Goal: Information Seeking & Learning: Learn about a topic

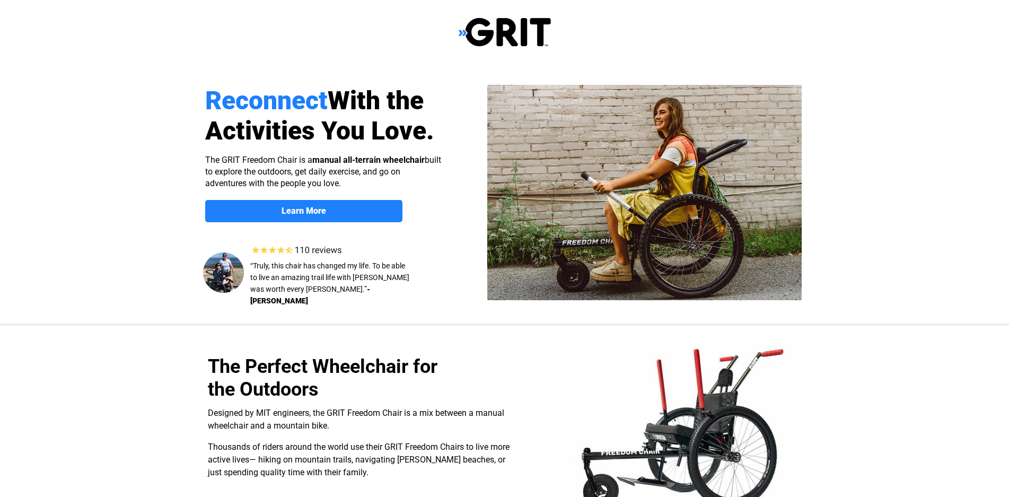
select select "US"
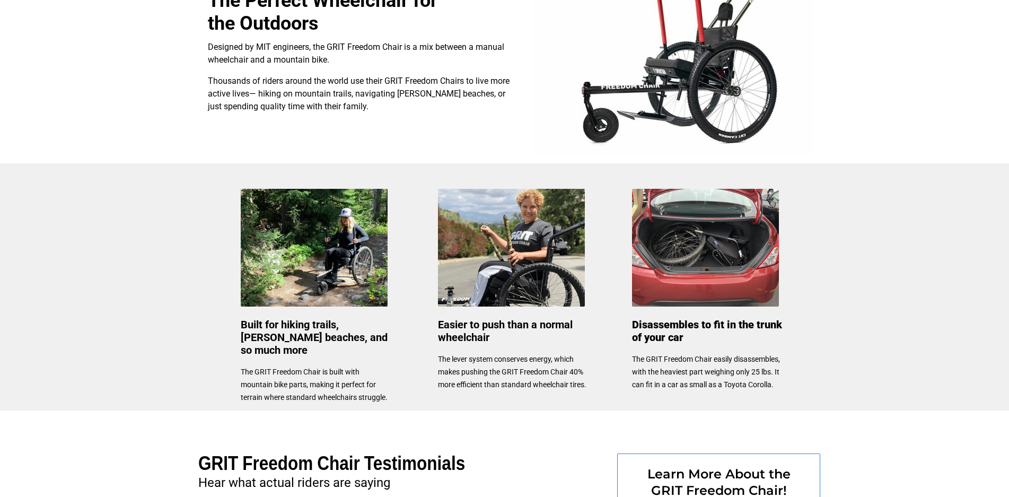
scroll to position [363, 0]
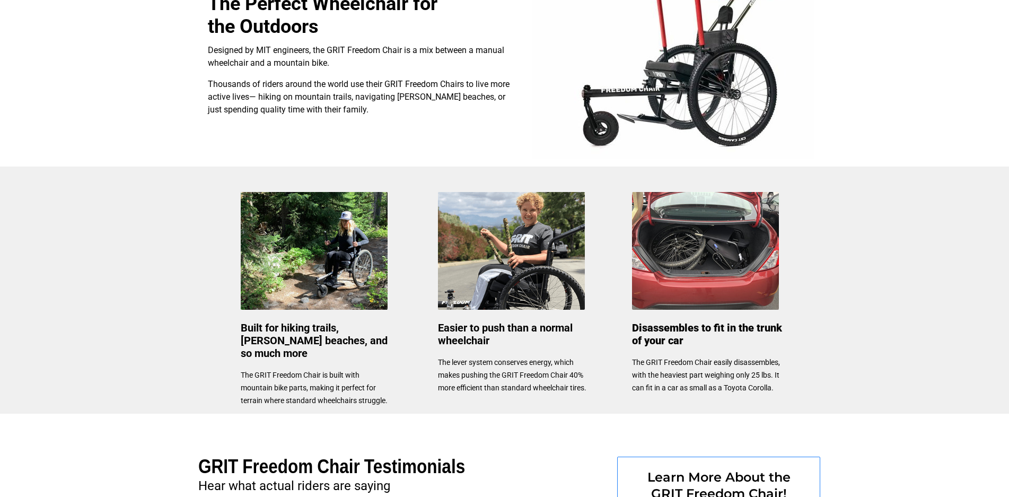
click at [502, 259] on img at bounding box center [511, 251] width 147 height 118
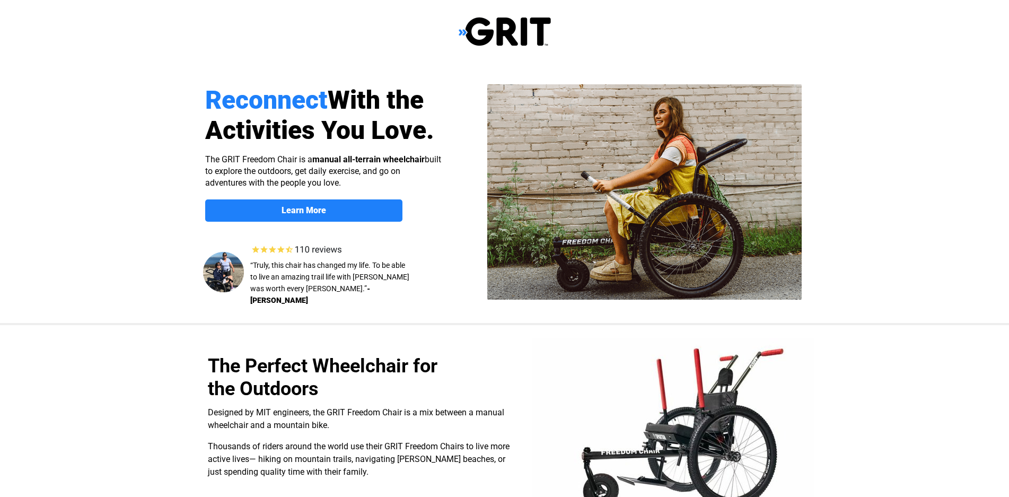
scroll to position [0, 0]
click at [295, 207] on strong "Learn More" at bounding box center [303, 211] width 45 height 10
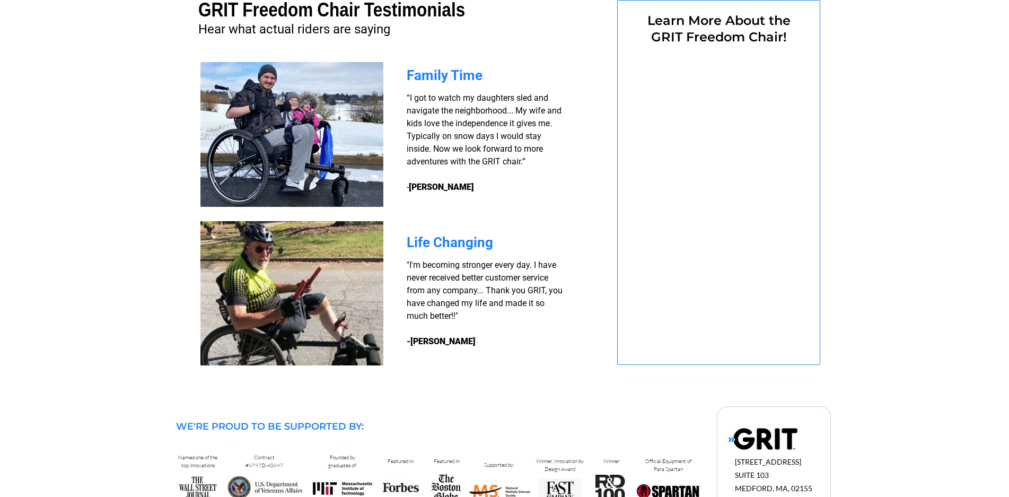
select select "US"
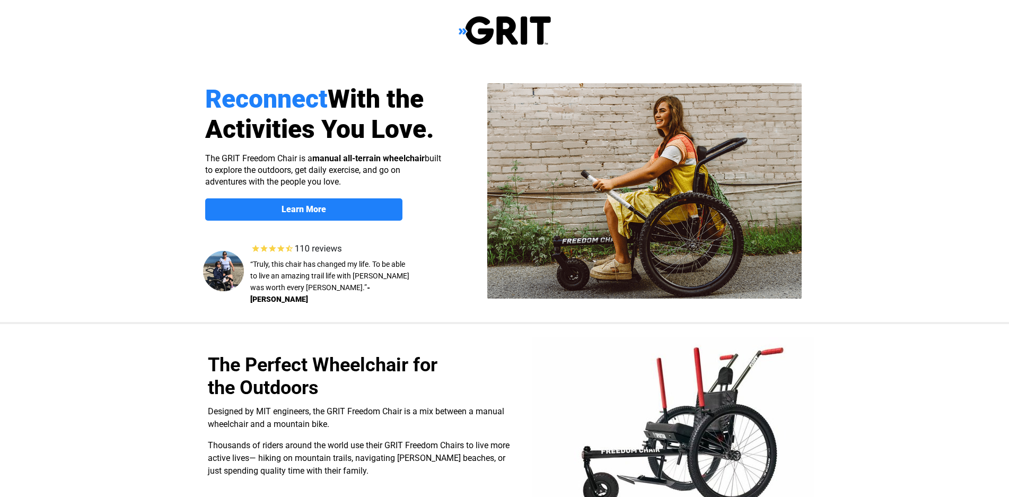
scroll to position [0, 0]
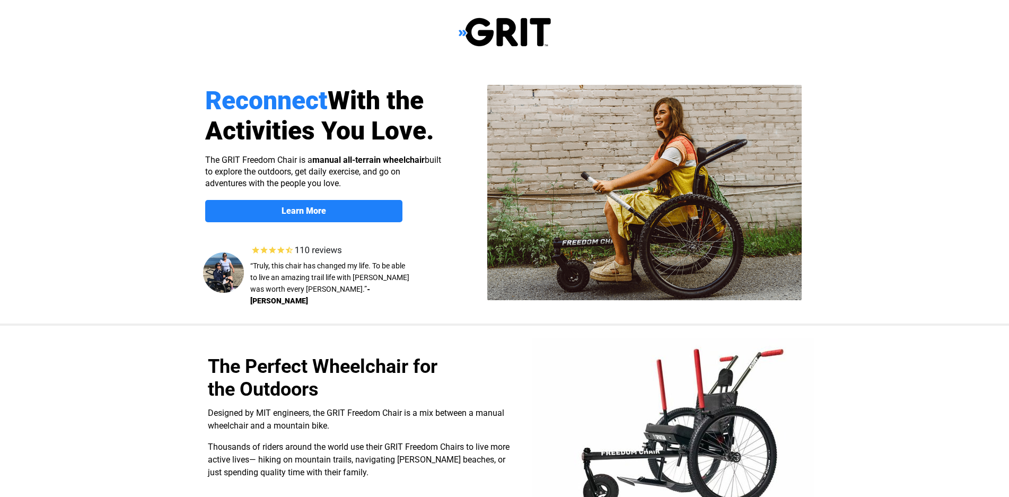
click at [326, 246] on img at bounding box center [299, 250] width 101 height 14
click at [286, 250] on img at bounding box center [299, 250] width 101 height 14
